Goal: Information Seeking & Learning: Find specific fact

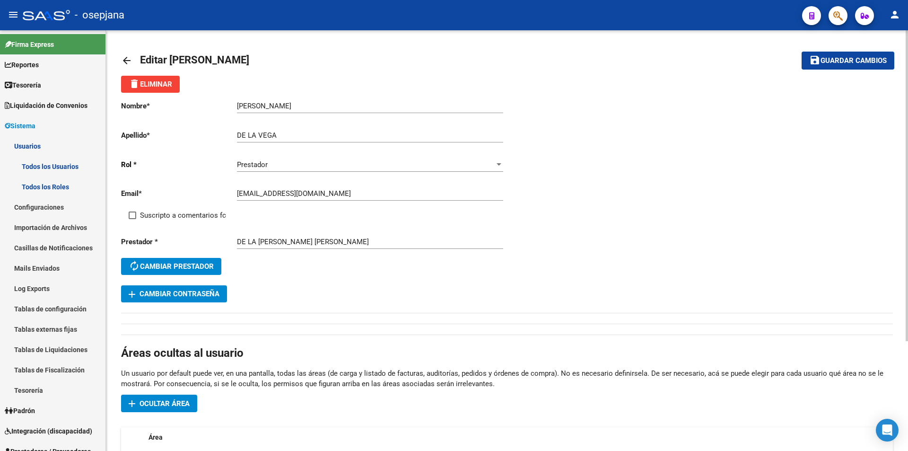
click at [129, 59] on mat-icon "arrow_back" at bounding box center [126, 60] width 11 height 11
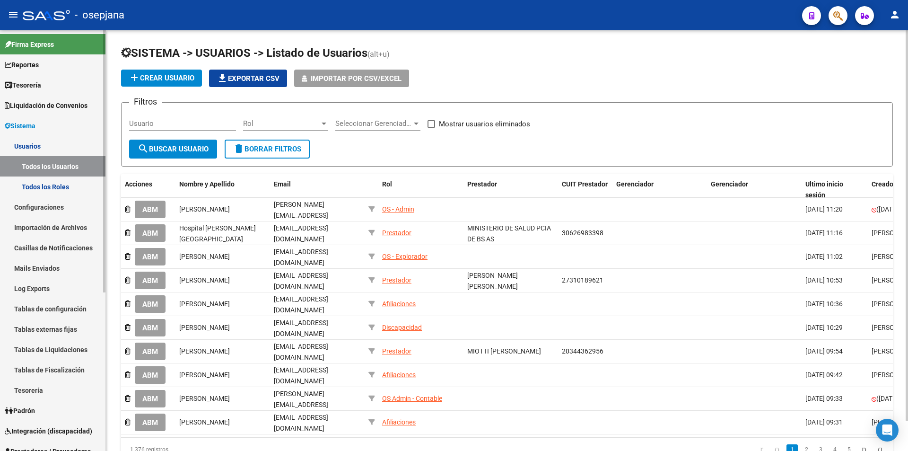
click at [46, 121] on link "Sistema" at bounding box center [53, 125] width 106 height 20
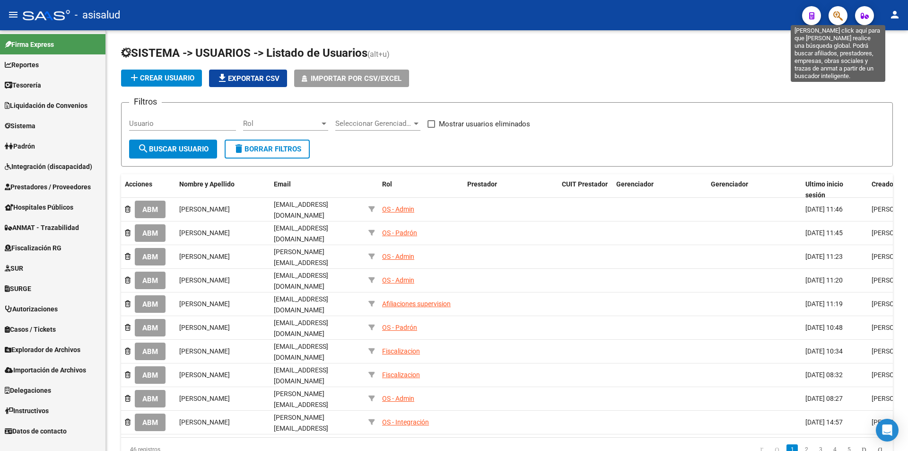
click at [838, 18] on icon "button" at bounding box center [838, 15] width 9 height 11
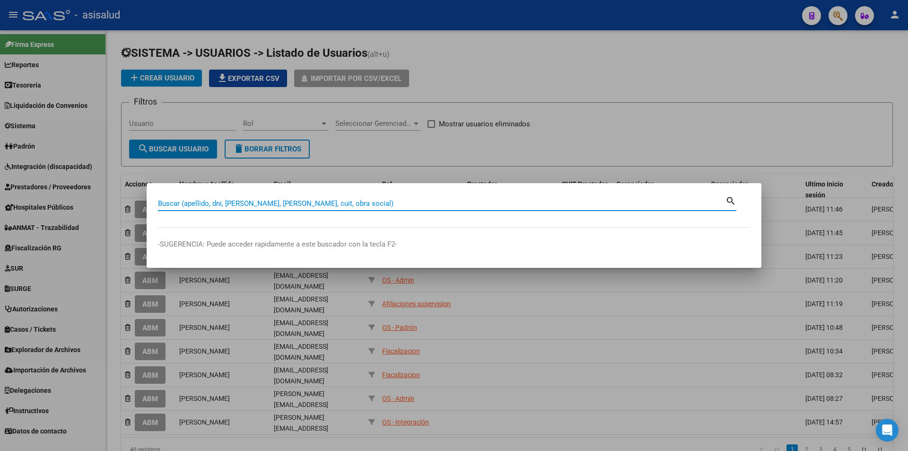
paste input "30-64378655-5"
type input "30643786555"
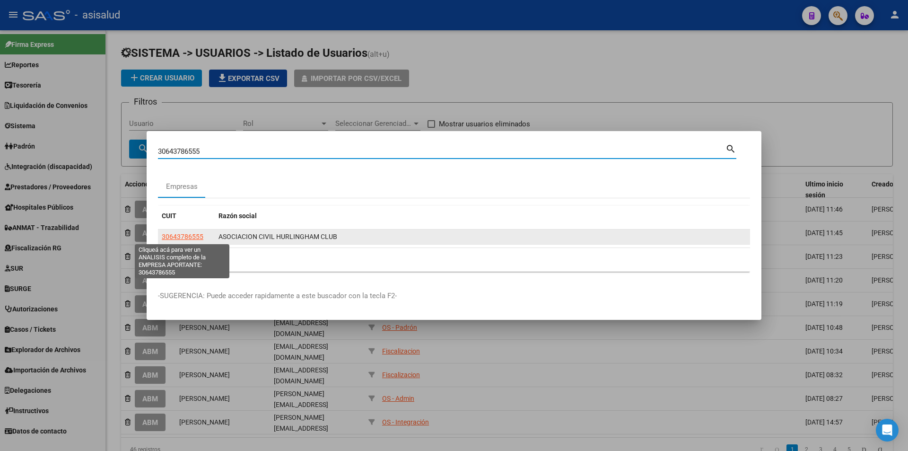
click at [171, 238] on span "30643786555" at bounding box center [183, 237] width 42 height 8
